Goal: Check status

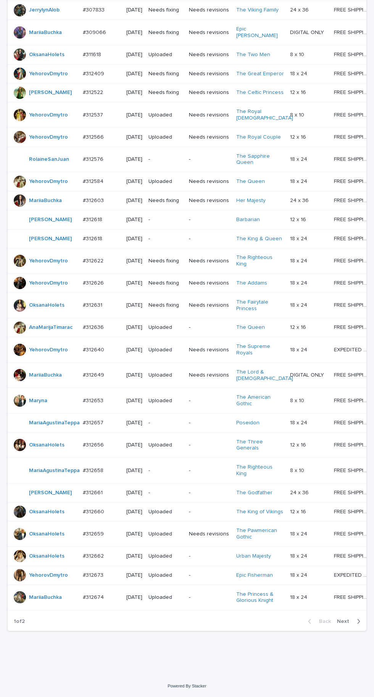
click at [340, 624] on span "Next" at bounding box center [345, 620] width 17 height 5
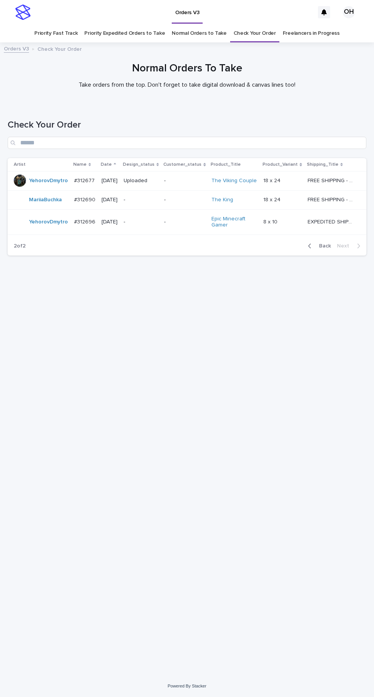
click at [370, 424] on div "Loading... Saving… Loading... Saving… Check Your Order Artist Name Date Design_…" at bounding box center [187, 380] width 366 height 552
click at [371, 402] on div "Loading... Saving… Loading... Saving… Check Your Order Artist Name Date Design_…" at bounding box center [187, 389] width 374 height 571
click at [326, 248] on span "Back" at bounding box center [323, 245] width 16 height 5
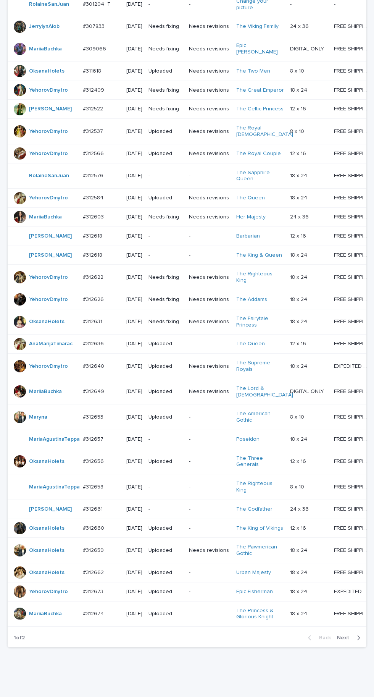
scroll to position [273, 0]
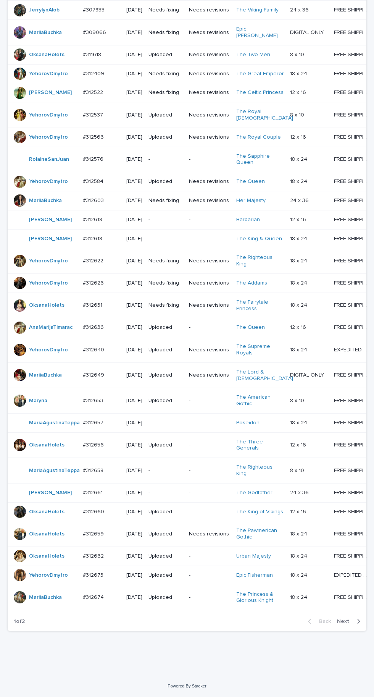
click at [345, 624] on span "Next" at bounding box center [345, 620] width 17 height 5
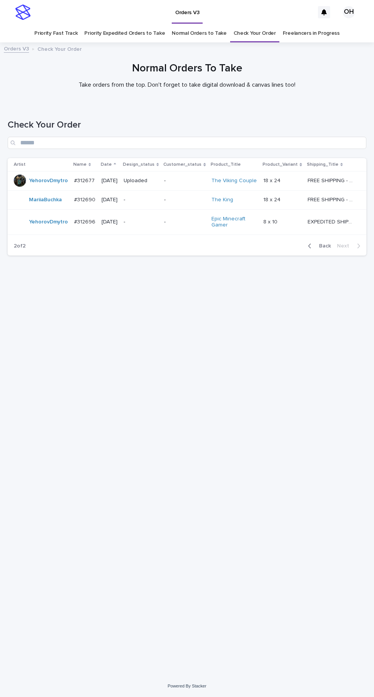
click at [315, 249] on button "Back" at bounding box center [318, 245] width 32 height 7
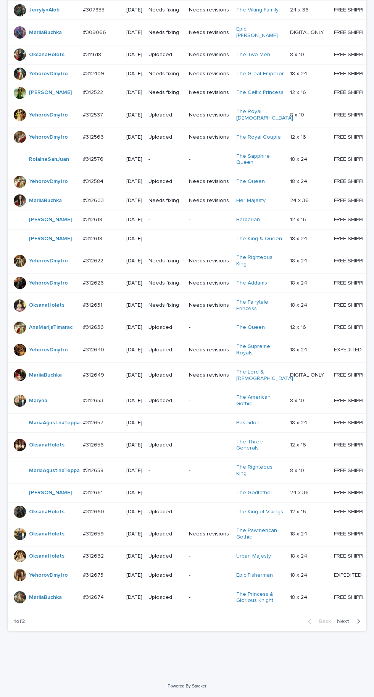
scroll to position [273, 0]
click at [347, 624] on span "Next" at bounding box center [345, 620] width 17 height 5
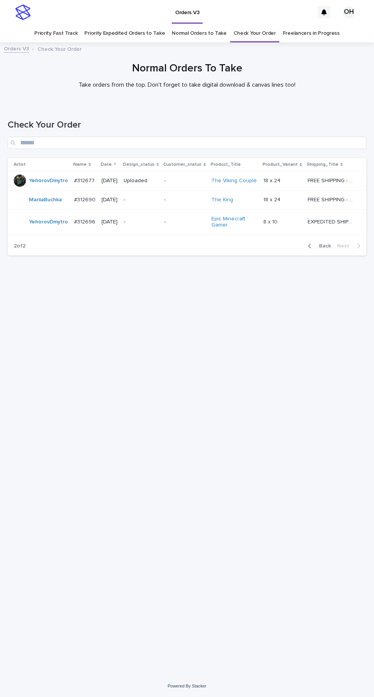
click at [323, 248] on span "Back" at bounding box center [323, 245] width 16 height 5
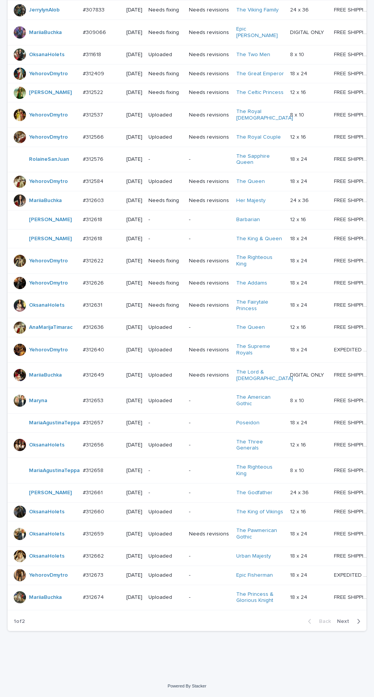
scroll to position [250, 0]
click at [104, 308] on p at bounding box center [101, 305] width 37 height 6
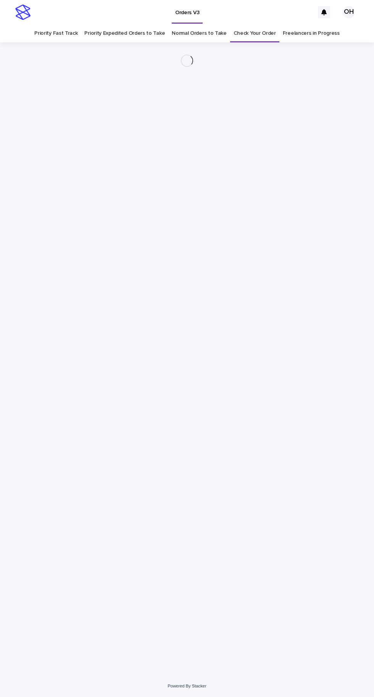
scroll to position [24, 0]
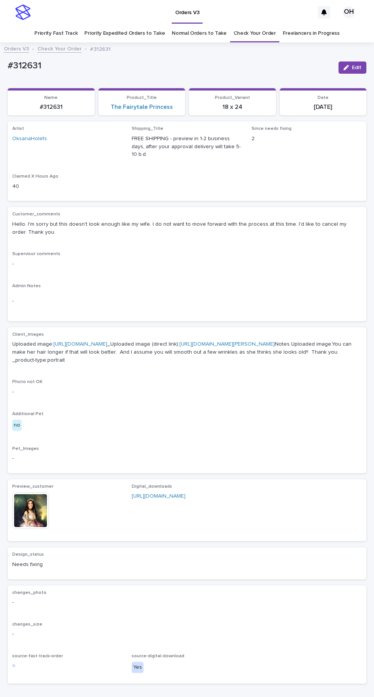
click at [107, 341] on link "[URL][DOMAIN_NAME]" at bounding box center [80, 343] width 54 height 5
click at [34, 529] on img at bounding box center [30, 510] width 37 height 37
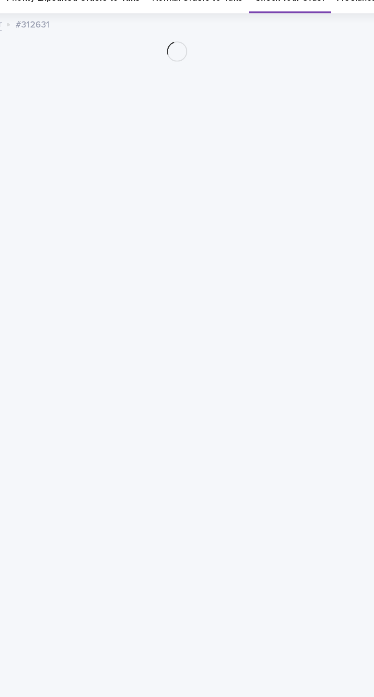
scroll to position [24, 0]
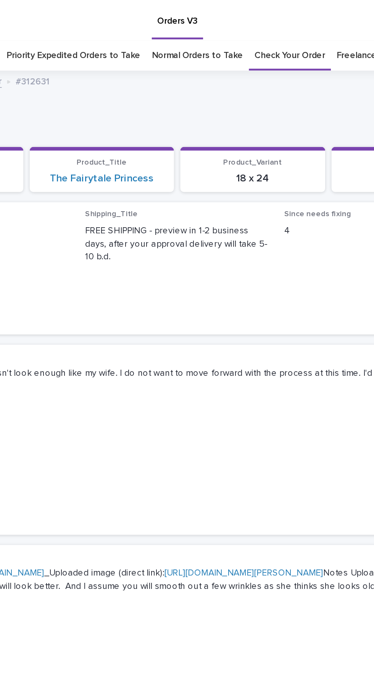
click at [260, 24] on link "Check Your Order" at bounding box center [255, 33] width 42 height 18
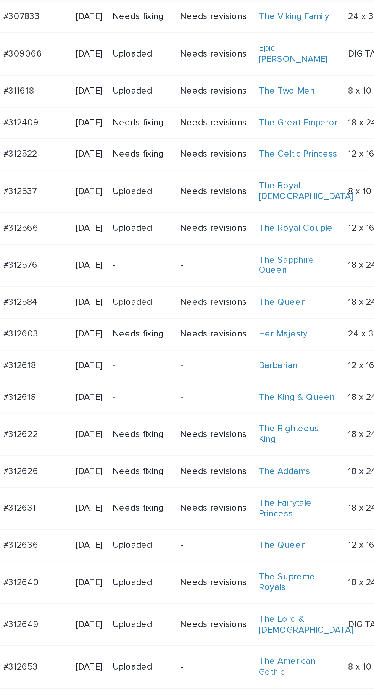
scroll to position [273, 0]
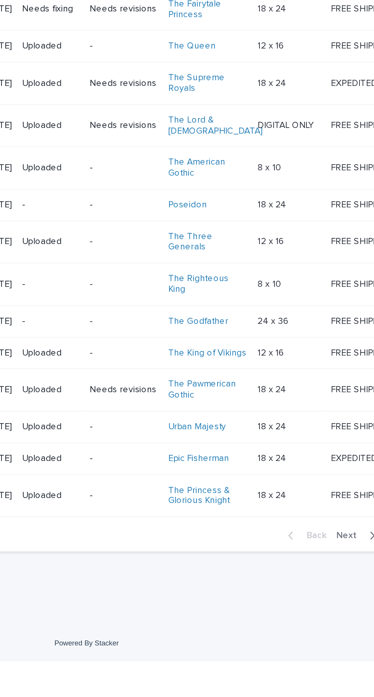
click at [346, 624] on span "Next" at bounding box center [345, 620] width 17 height 5
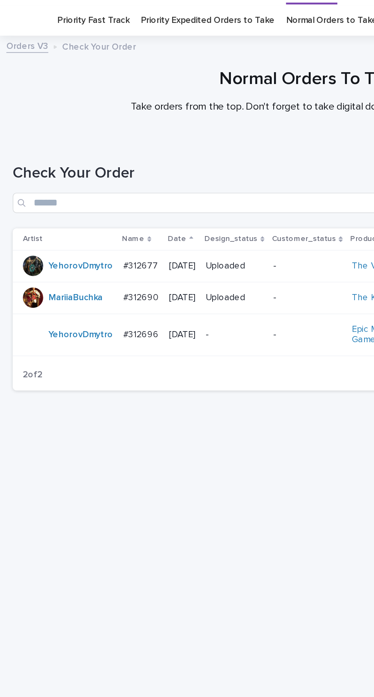
click at [90, 203] on p "#312690" at bounding box center [85, 199] width 23 height 8
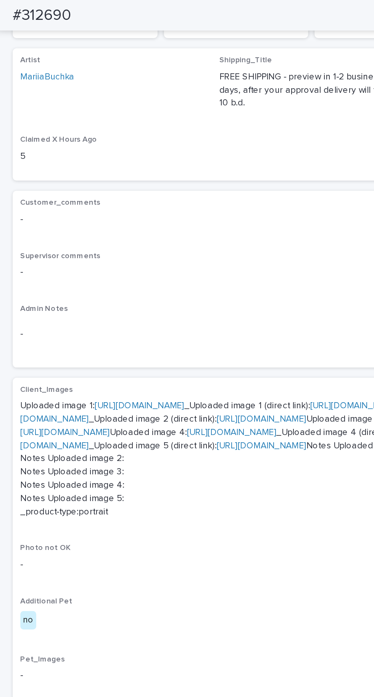
scroll to position [245, 0]
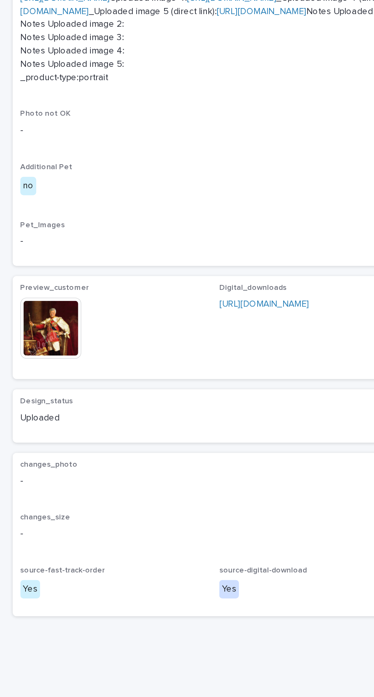
click at [45, 476] on img at bounding box center [30, 457] width 37 height 37
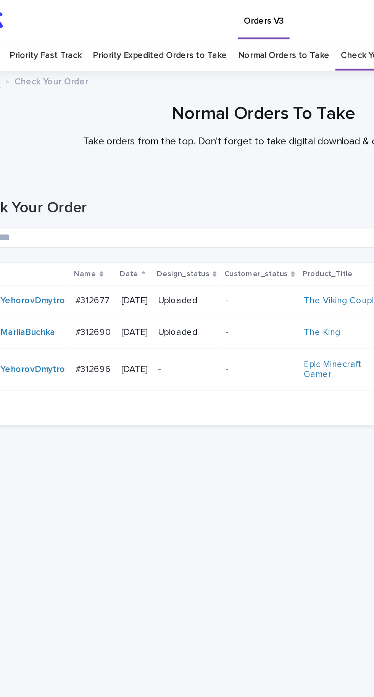
click at [95, 190] on td "#312690 #312690" at bounding box center [84, 199] width 27 height 19
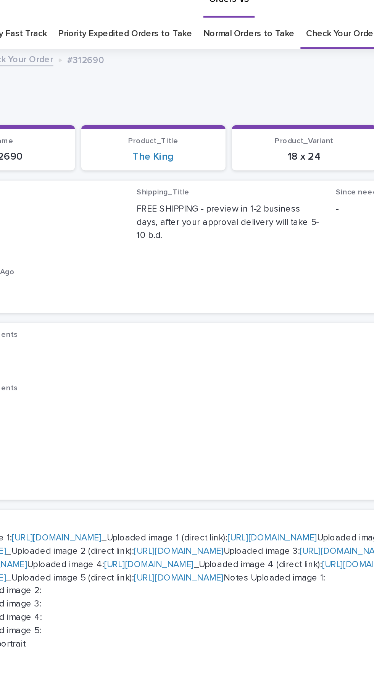
scroll to position [24, 0]
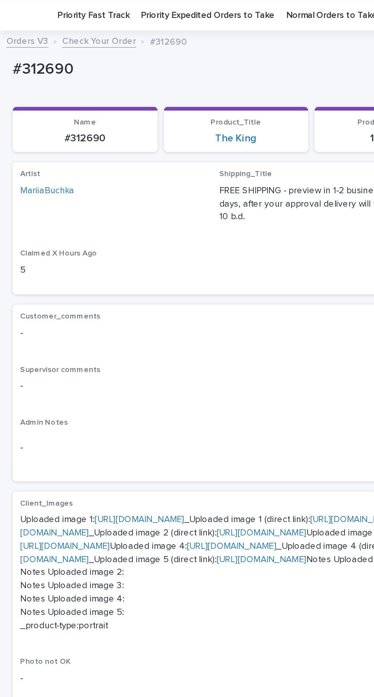
click at [105, 309] on link "https://cdn.shopify.com-uploadkit.app/s/files/1/0033/4807/0511/files/download.h…" at bounding box center [84, 311] width 54 height 5
click at [99, 323] on link "https://cdn.shopify.com-uploadkit.app/s/files/1/0033/4807/0511/files/download.h…" at bounding box center [155, 315] width 286 height 13
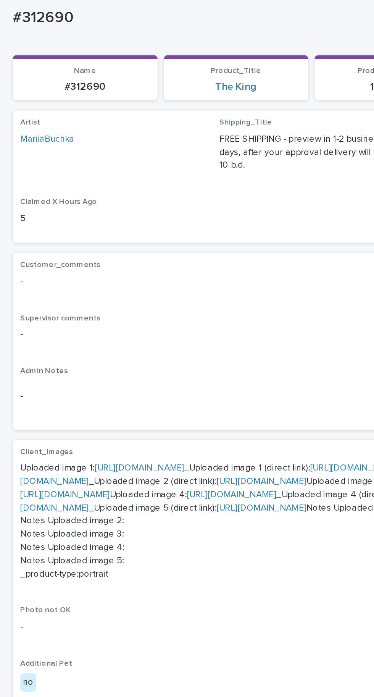
scroll to position [121, 0]
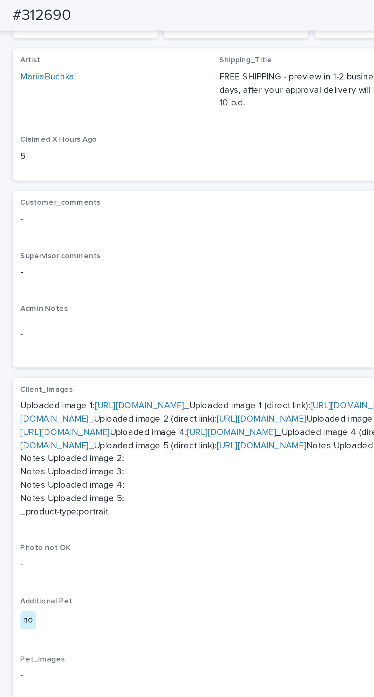
click at [230, 254] on link "https://cdn.shopify.com-uploadkit.app/s/files/1/0033/4807/0511/files/download.h…" at bounding box center [257, 251] width 54 height 5
click at [112, 262] on link "https://cdn.shopify.com-uploadkit.app/s/files/1/0033/4807/0511/files/download.h…" at bounding box center [139, 259] width 54 height 5
click at [99, 270] on link "https://cdn.shopify.com-uploadkit.app/s/files/1/0033/4807/0511/files/download.h…" at bounding box center [183, 263] width 343 height 13
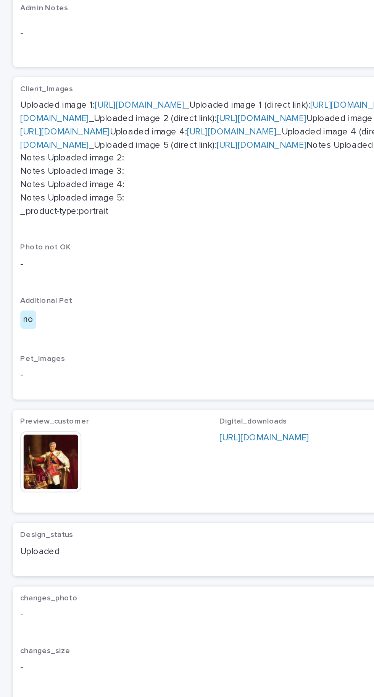
click at [39, 476] on img at bounding box center [30, 457] width 37 height 37
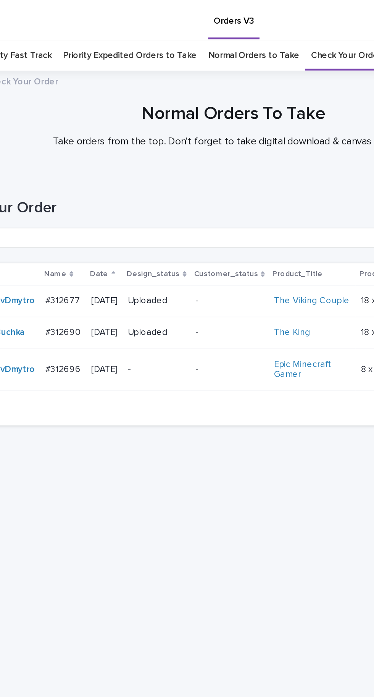
scroll to position [24, 0]
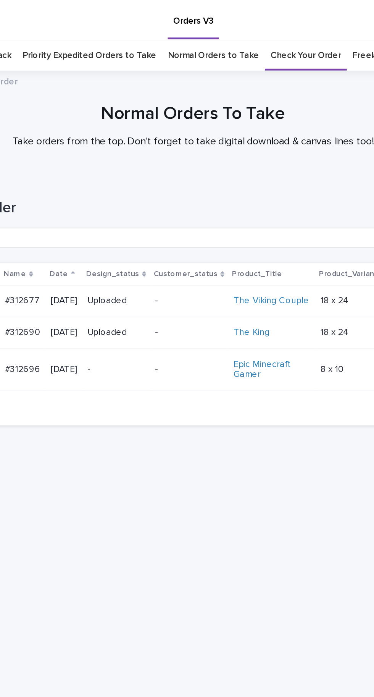
click at [116, 197] on p "[DATE]" at bounding box center [110, 200] width 16 height 6
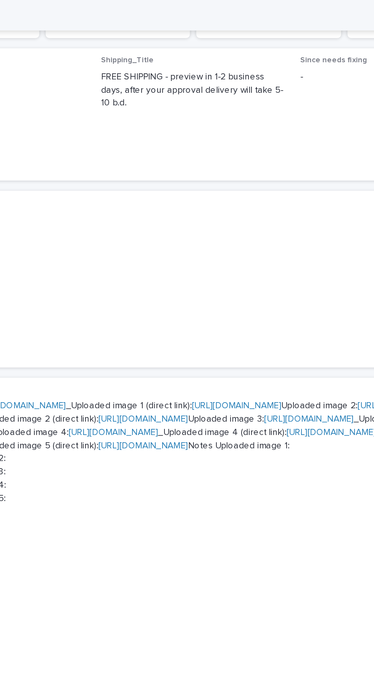
scroll to position [223, 0]
click at [119, 270] on link "https://cdn.shopify.com-uploadkit.app/s/files/1/0033/4807/0511/files/download.h…" at bounding box center [183, 263] width 343 height 13
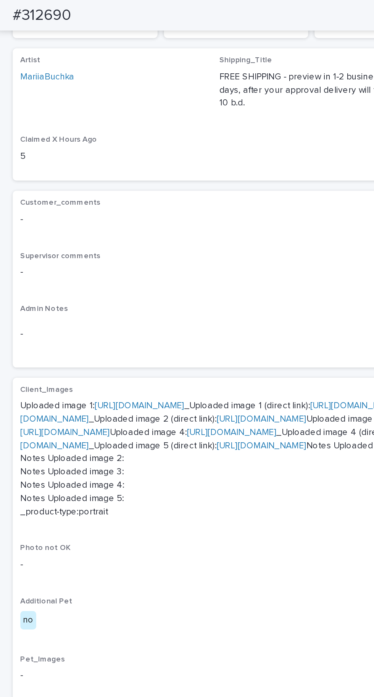
scroll to position [245, 0]
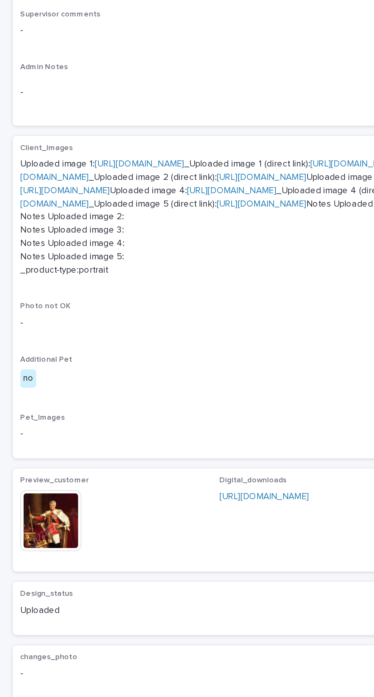
click at [40, 476] on img at bounding box center [30, 457] width 37 height 37
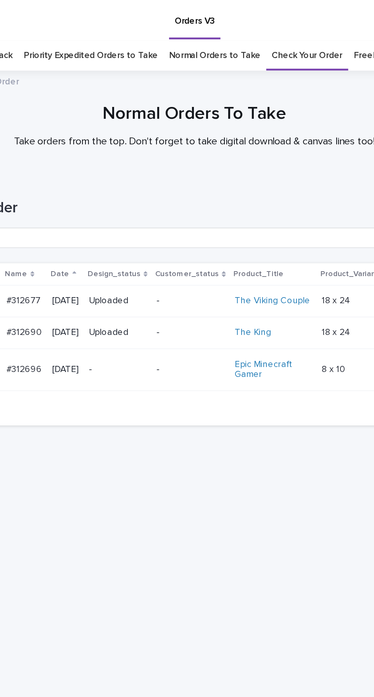
scroll to position [24, 0]
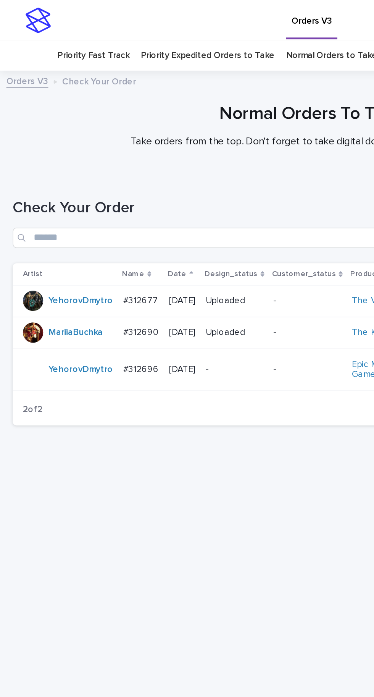
click at [86, 176] on p "#312677" at bounding box center [85, 180] width 22 height 8
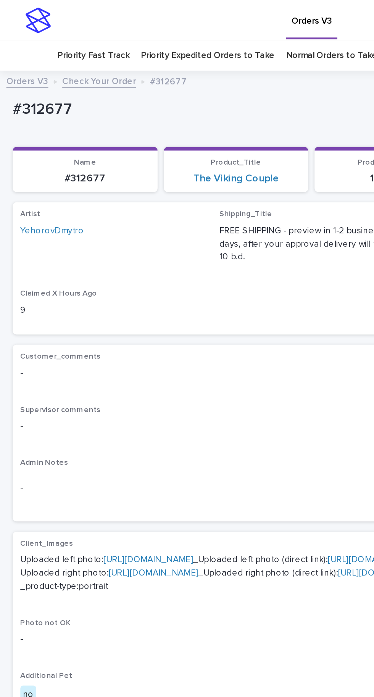
scroll to position [63, 0]
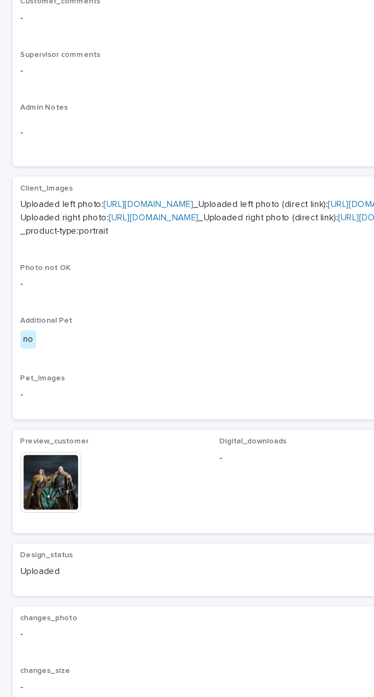
click at [47, 476] on img at bounding box center [30, 458] width 37 height 37
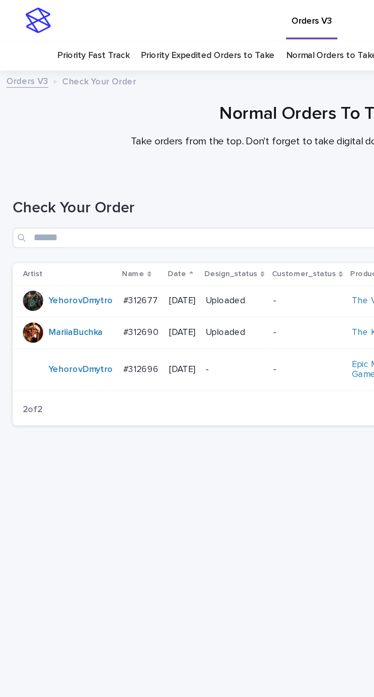
click at [92, 176] on p "#312677" at bounding box center [85, 180] width 22 height 8
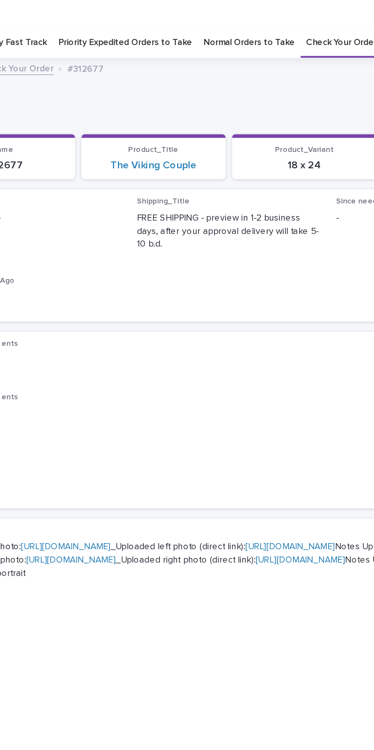
scroll to position [24, 0]
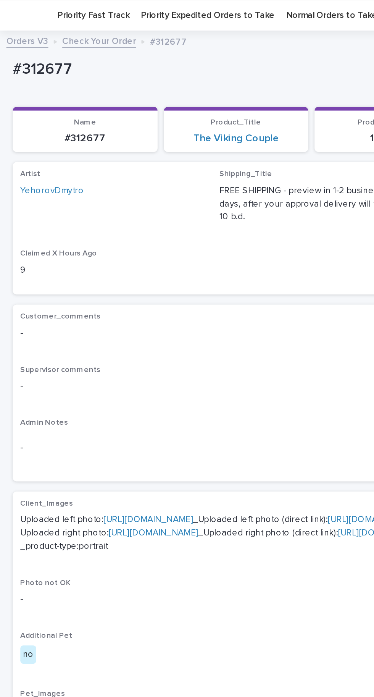
click at [100, 313] on link "https://cdn.shopify.com-uploadkit.app/s/files/1/0033/4807/0511/files/download.h…" at bounding box center [89, 311] width 54 height 5
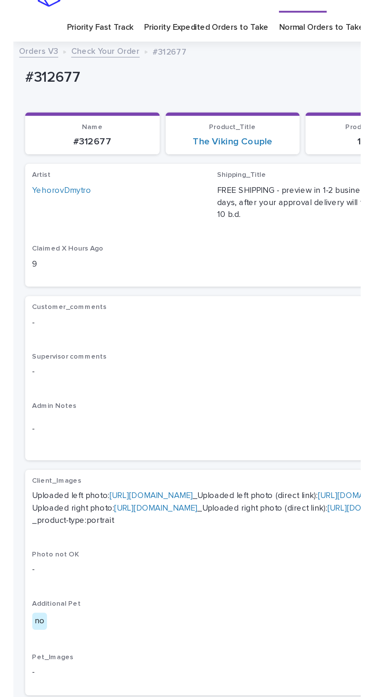
scroll to position [9, 0]
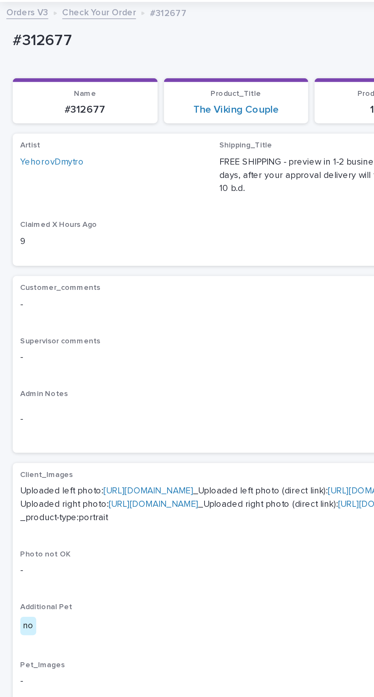
click at [97, 337] on link "https://cdn.shopify.com-uploadkit.app/s/files/1/0033/4807/0511/files/download.h…" at bounding box center [92, 334] width 54 height 5
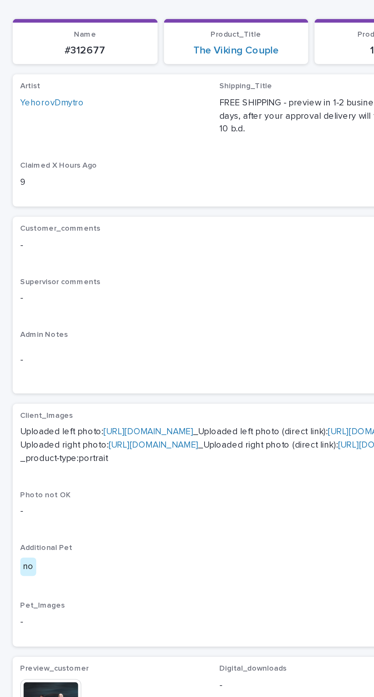
scroll to position [63, 0]
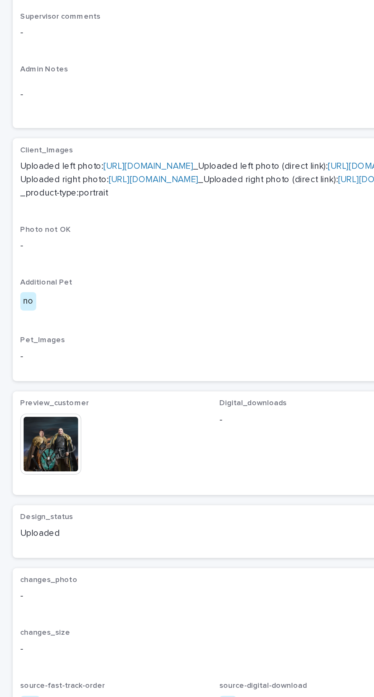
click at [44, 476] on img at bounding box center [30, 458] width 37 height 37
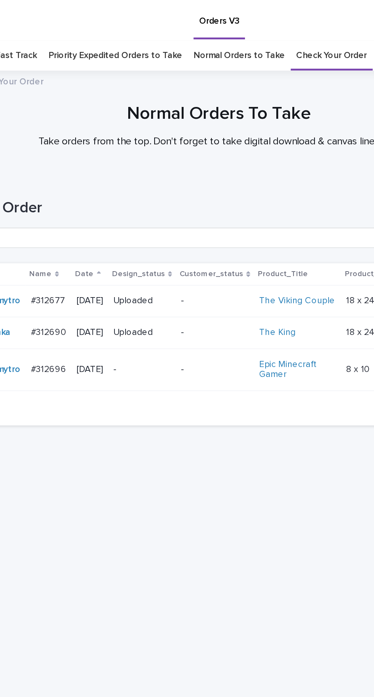
scroll to position [24, 0]
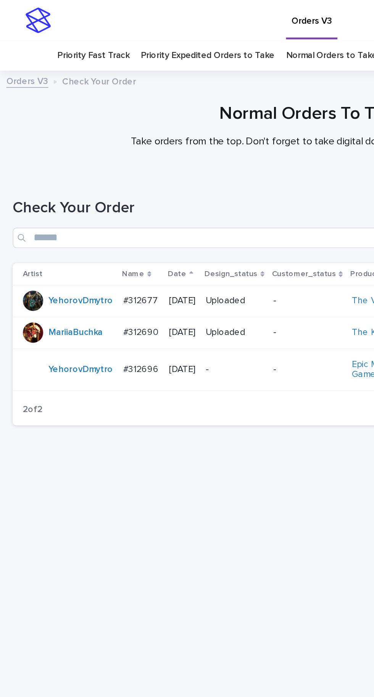
click at [93, 176] on p "#312677" at bounding box center [85, 180] width 22 height 8
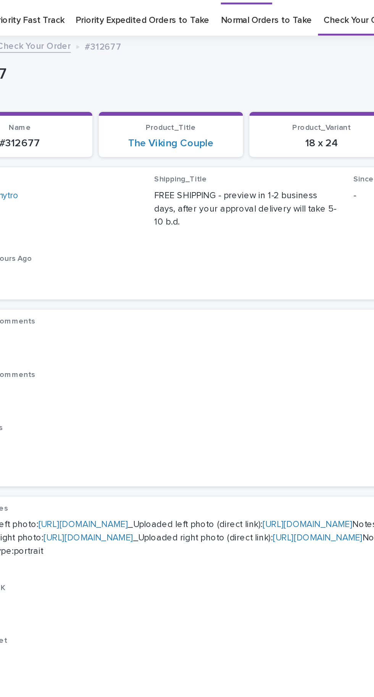
scroll to position [24, 0]
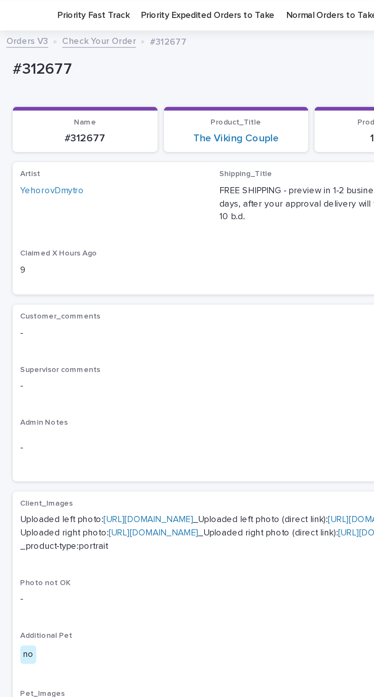
click at [99, 323] on link "https://cdn.shopify.com-uploadkit.app/s/files/1/0033/4807/0511/files/download.h…" at bounding box center [92, 319] width 54 height 5
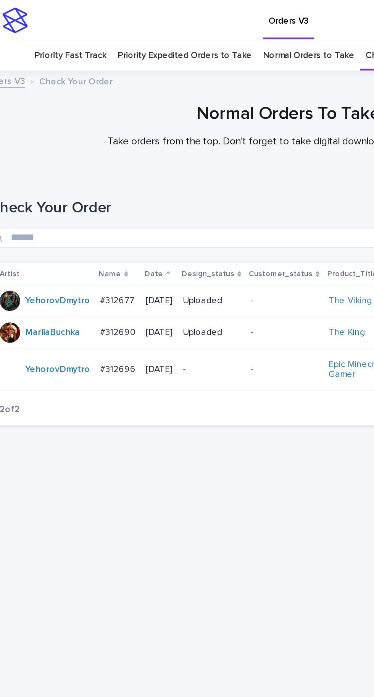
scroll to position [24, 0]
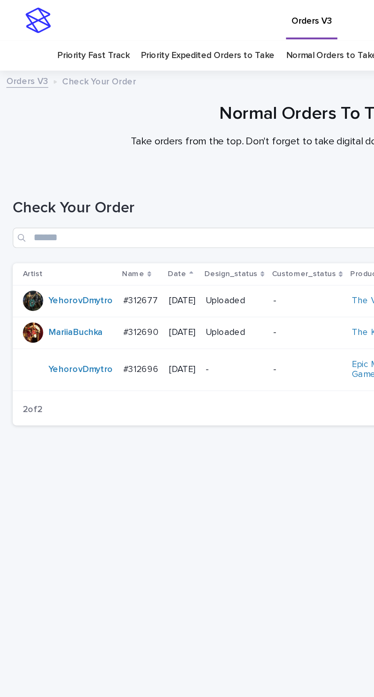
click at [92, 176] on p "#312677" at bounding box center [85, 180] width 22 height 8
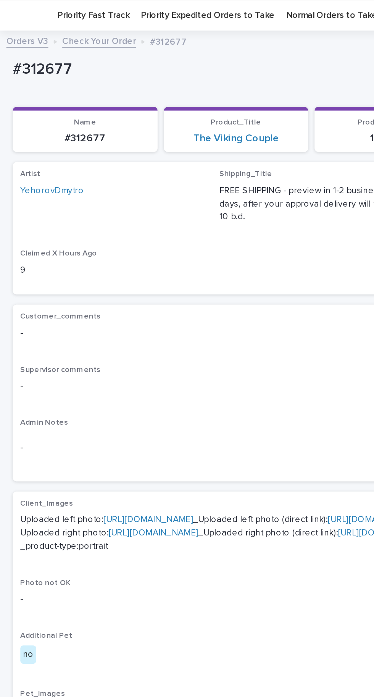
scroll to position [63, 0]
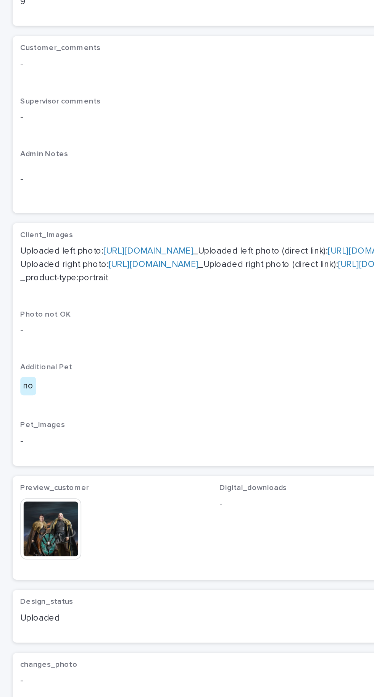
click at [44, 476] on img at bounding box center [30, 458] width 37 height 37
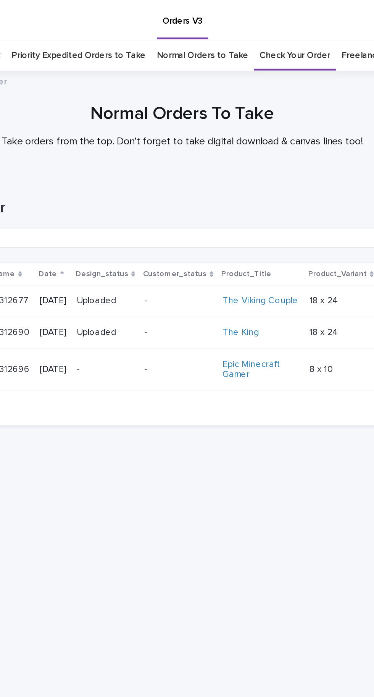
scroll to position [24, 0]
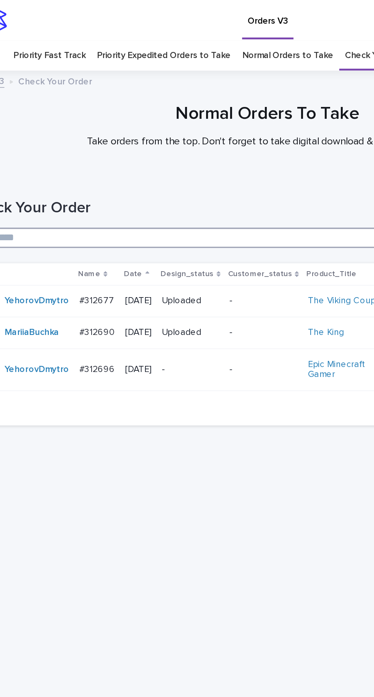
click at [155, 137] on input "Search" at bounding box center [187, 143] width 359 height 12
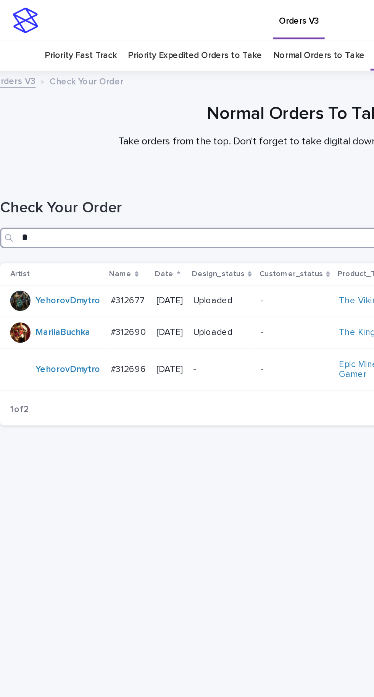
type input "**"
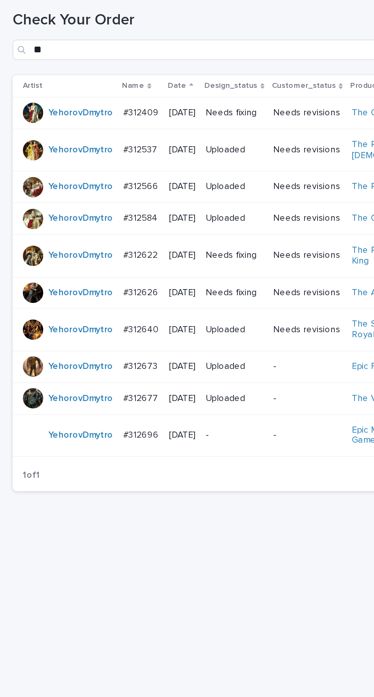
click at [93, 198] on p "#312537" at bounding box center [85, 202] width 22 height 8
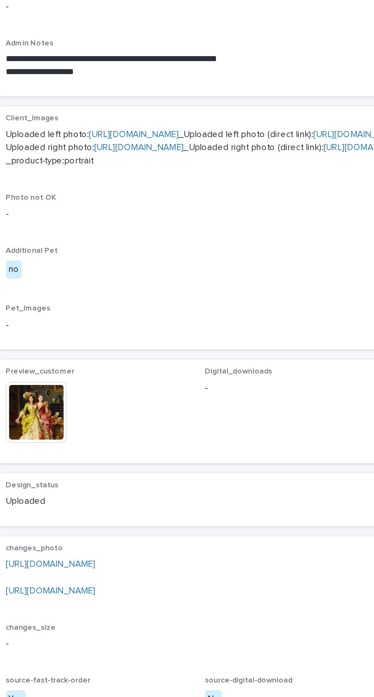
scroll to position [3, 0]
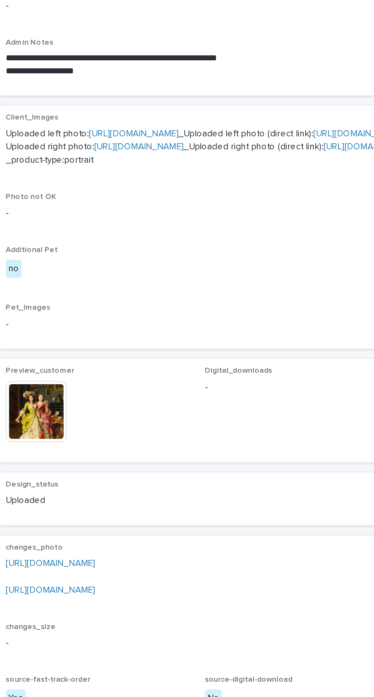
click at [47, 522] on img at bounding box center [30, 503] width 37 height 37
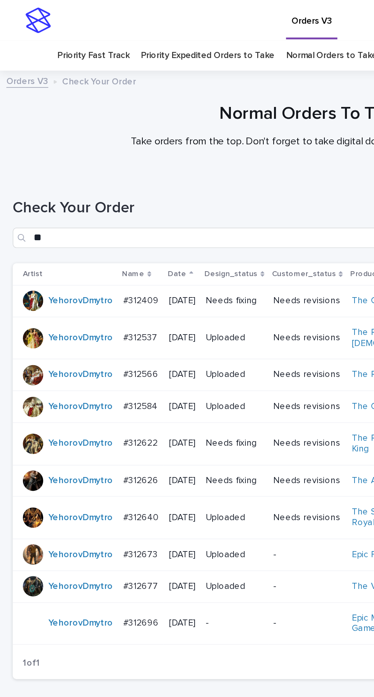
click at [94, 171] on td "#312409 #312409" at bounding box center [84, 180] width 27 height 19
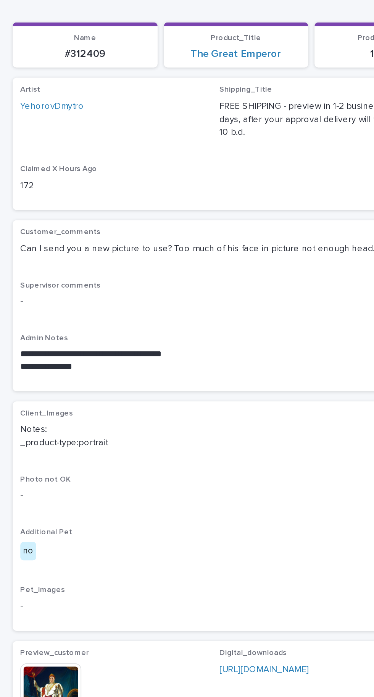
click at [41, 473] on img at bounding box center [30, 491] width 37 height 37
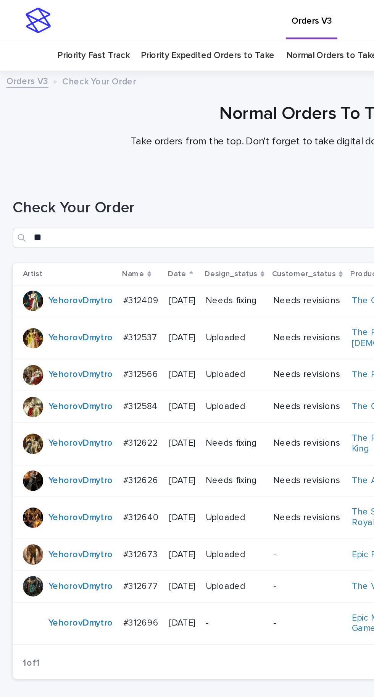
click at [92, 176] on p "#312409" at bounding box center [85, 180] width 23 height 8
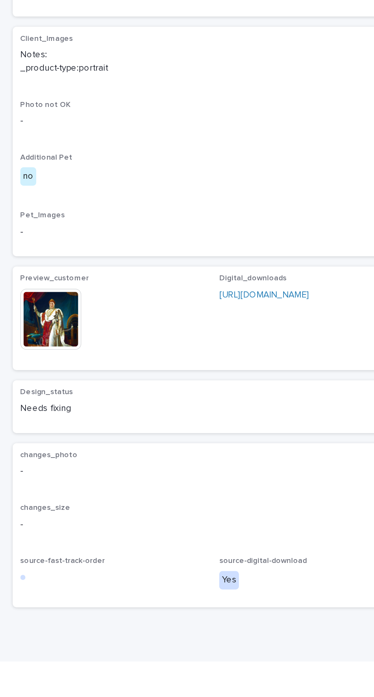
click at [44, 495] on img at bounding box center [30, 491] width 37 height 37
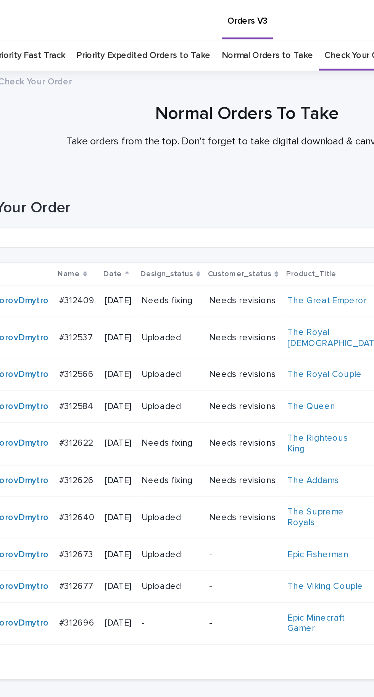
scroll to position [24, 0]
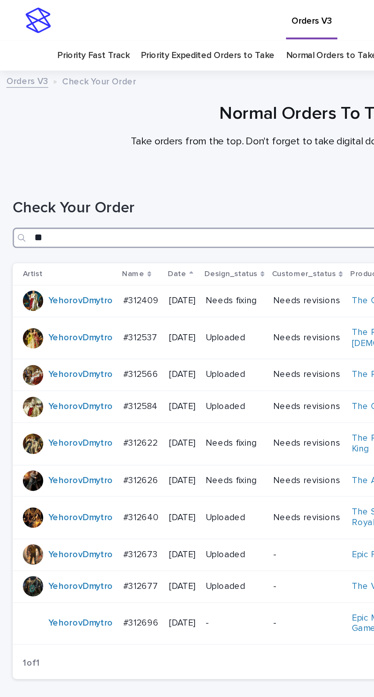
click at [99, 137] on input "**" at bounding box center [187, 143] width 359 height 12
type input "*"
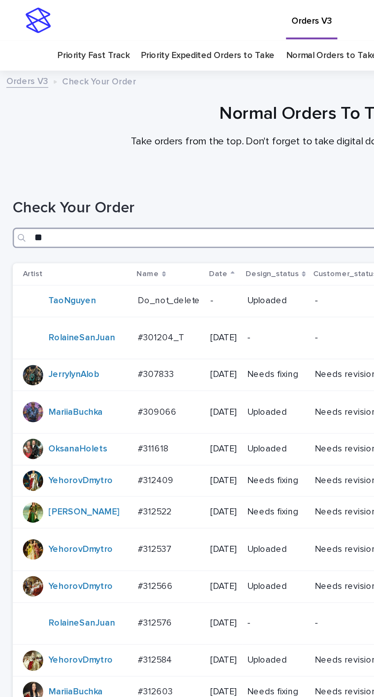
type input "***"
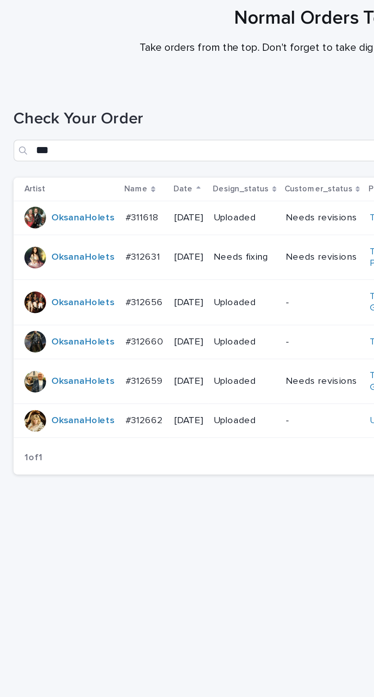
click at [83, 198] on p "#312631" at bounding box center [81, 202] width 21 height 8
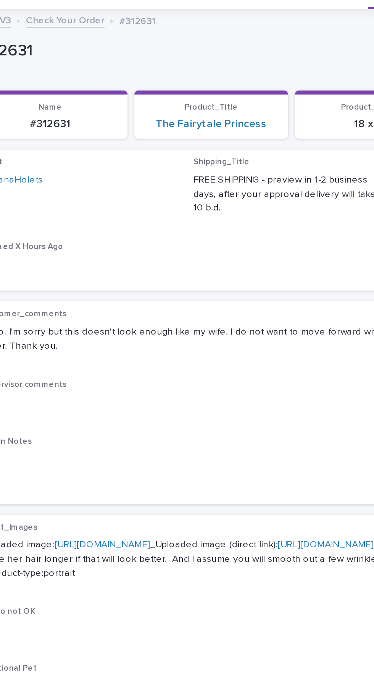
scroll to position [24, 0]
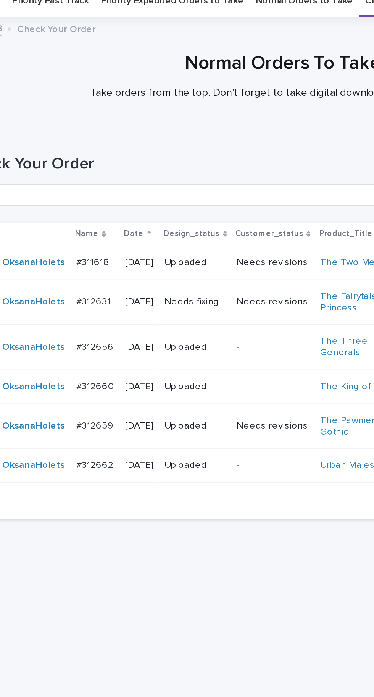
scroll to position [24, 0]
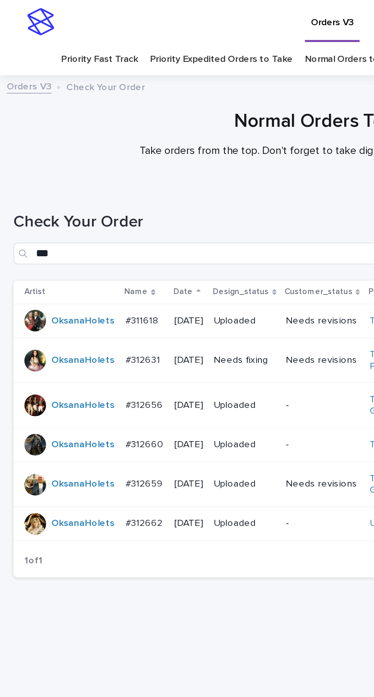
click at [85, 176] on p "#311618" at bounding box center [81, 180] width 20 height 8
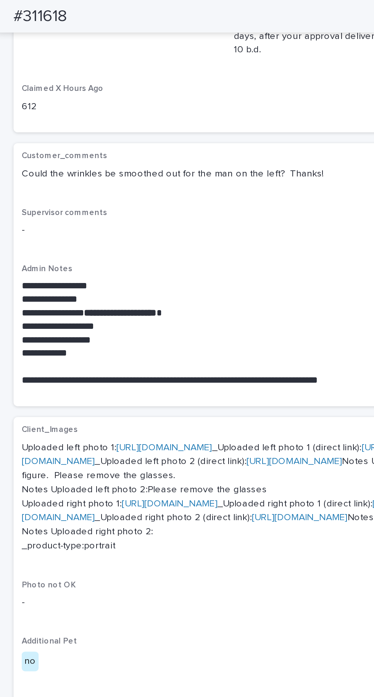
scroll to position [224, 0]
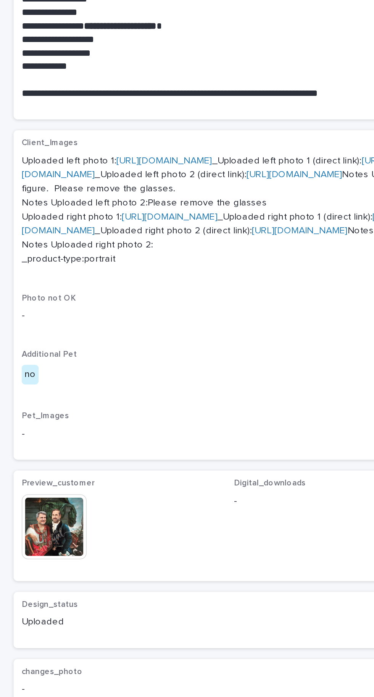
click at [35, 476] on img at bounding box center [30, 458] width 37 height 37
